Goal: Navigation & Orientation: Find specific page/section

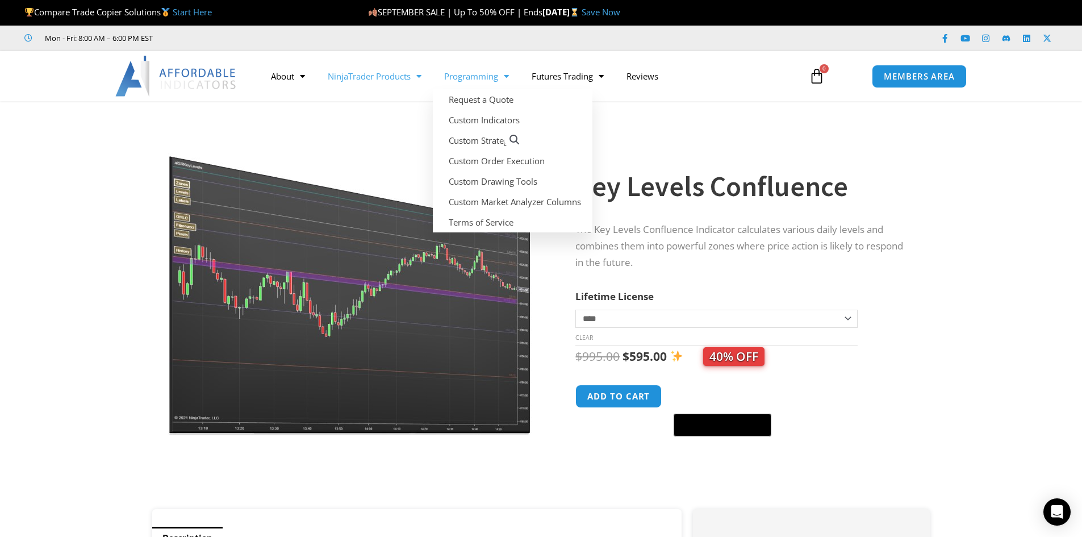
click at [417, 77] on span "Menu" at bounding box center [416, 76] width 11 height 20
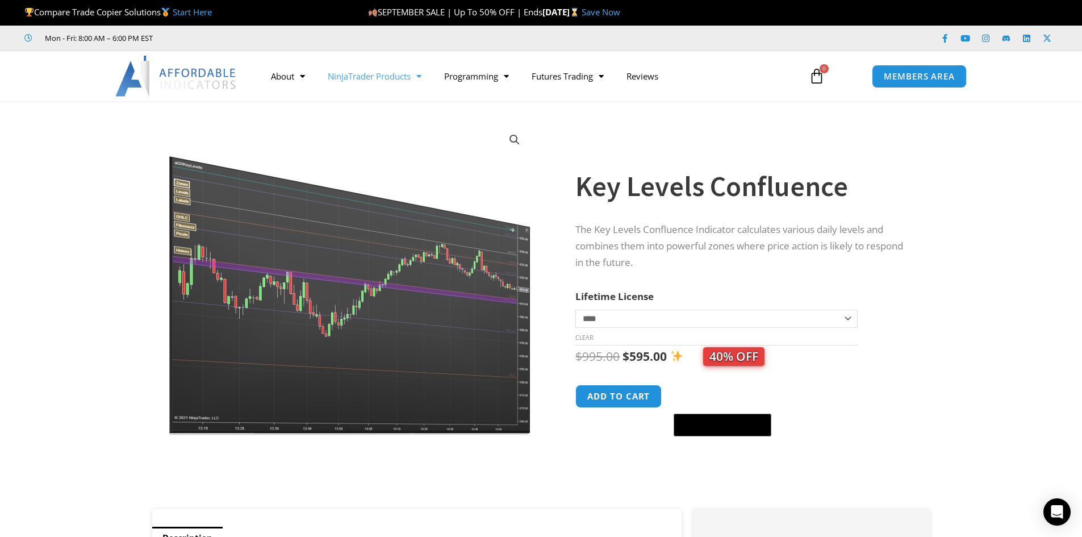
click at [412, 77] on link "NinjaTrader Products" at bounding box center [374, 76] width 116 height 26
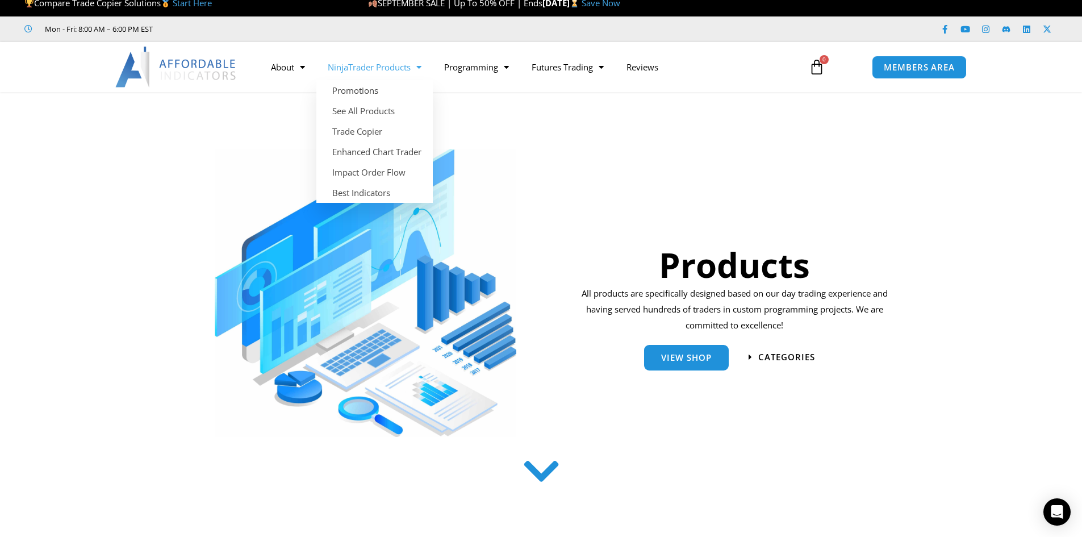
scroll to position [227, 0]
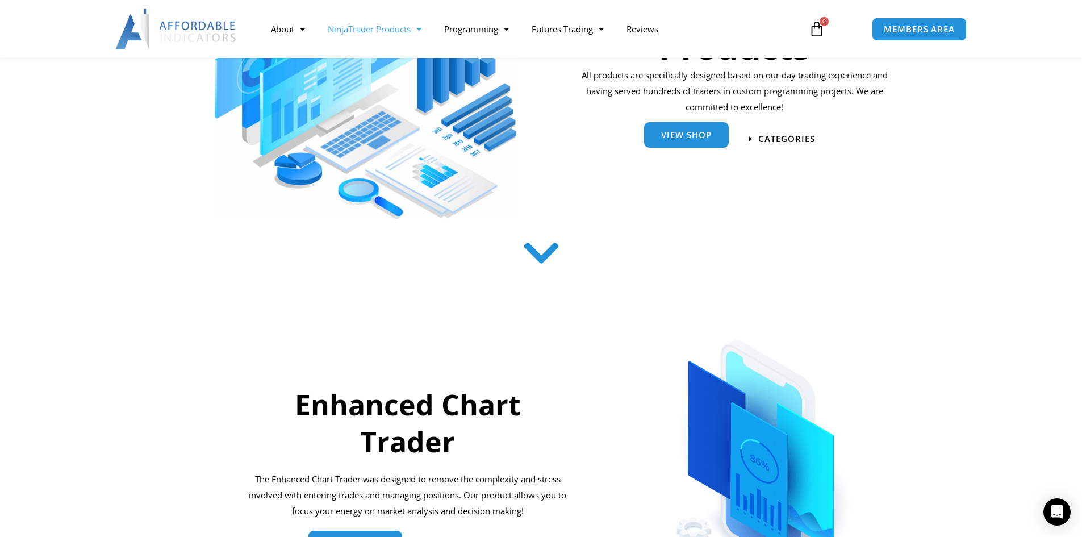
click at [678, 145] on link "View Shop" at bounding box center [686, 135] width 85 height 26
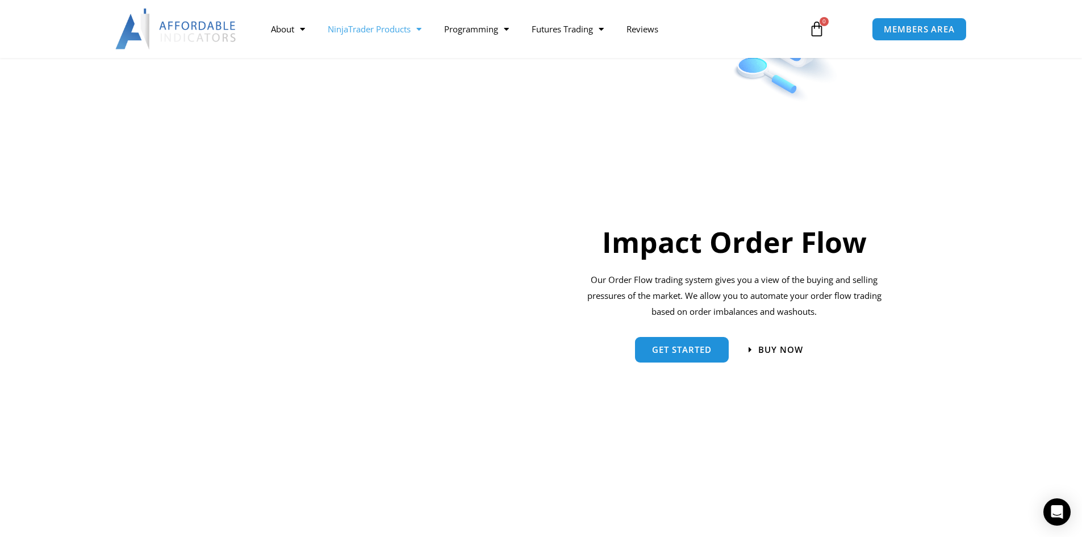
scroll to position [795, 0]
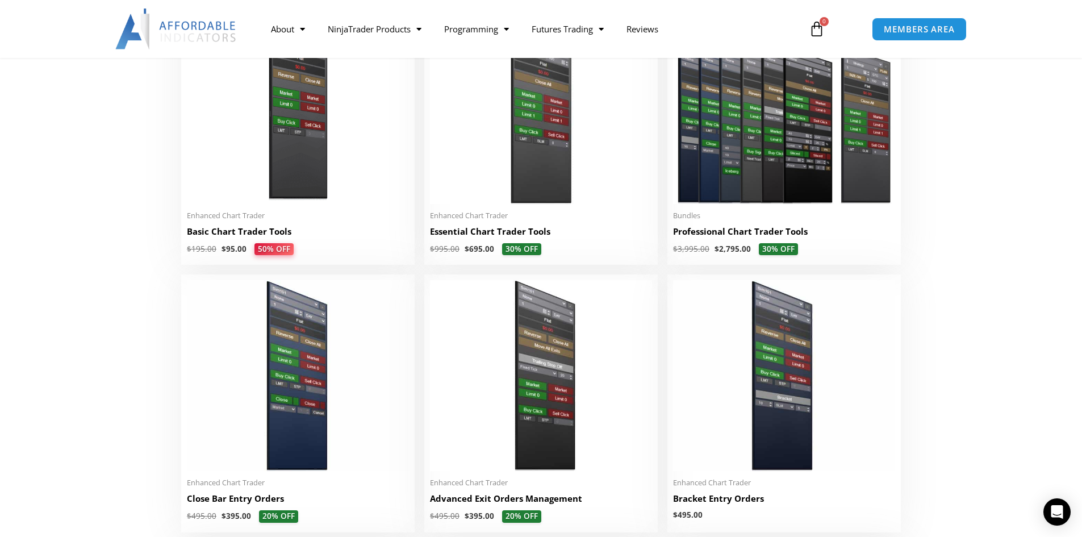
scroll to position [227, 0]
